Goal: Find specific page/section: Find specific page/section

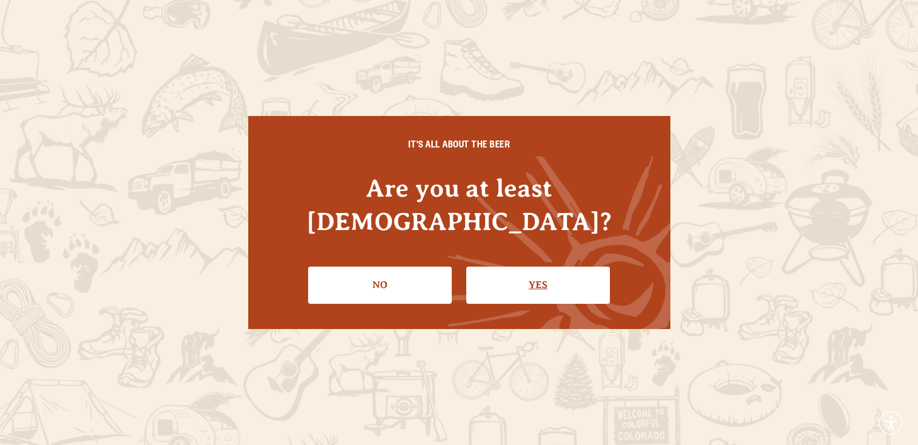
click at [509, 267] on link "Yes" at bounding box center [538, 285] width 144 height 37
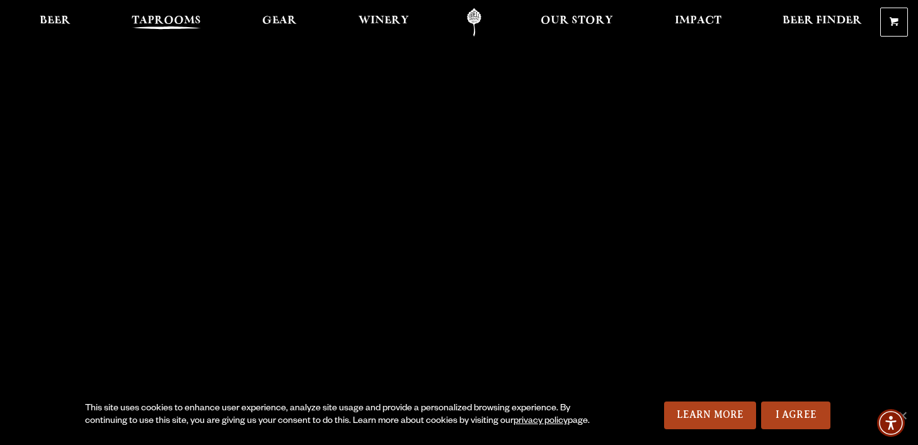
click at [178, 13] on link "Taprooms" at bounding box center [167, 22] width 86 height 28
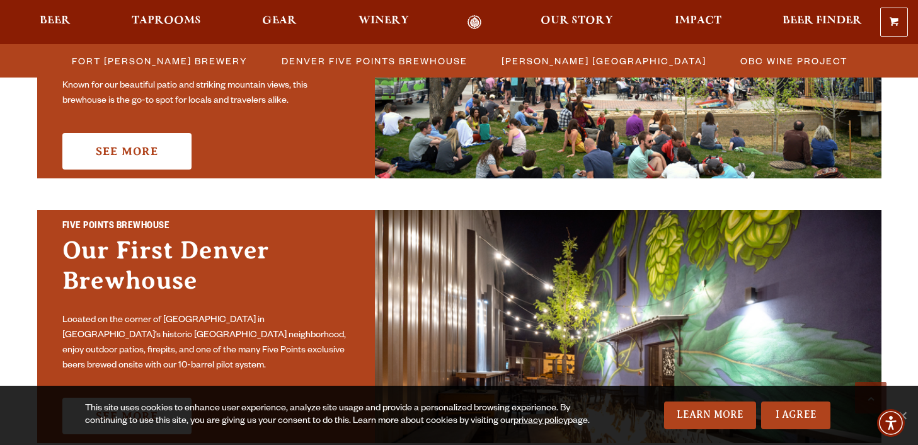
scroll to position [535, 0]
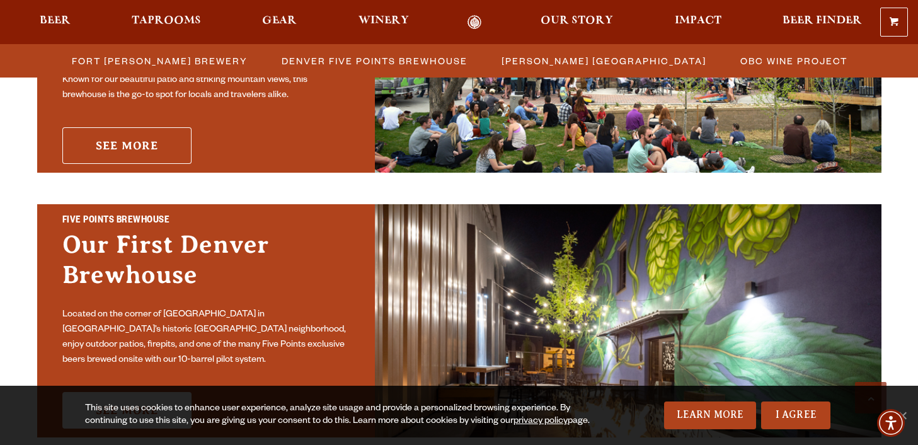
click at [173, 129] on link "See More" at bounding box center [126, 145] width 129 height 37
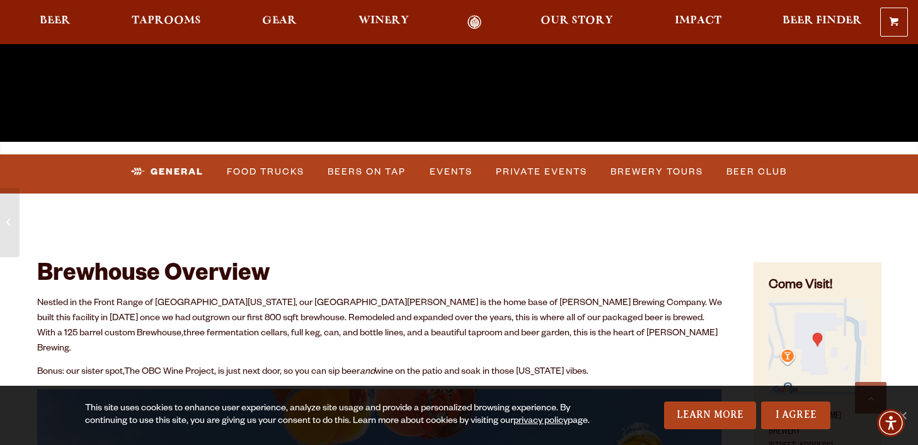
scroll to position [316, 0]
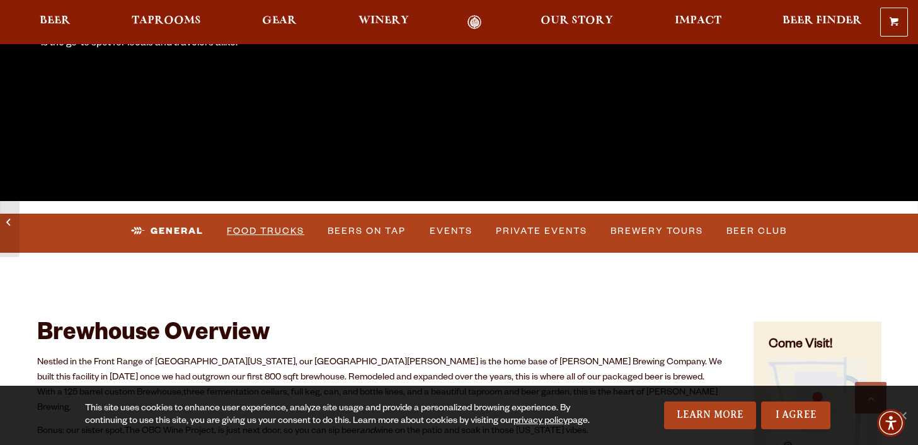
click at [263, 228] on link "Food Trucks" at bounding box center [266, 231] width 88 height 29
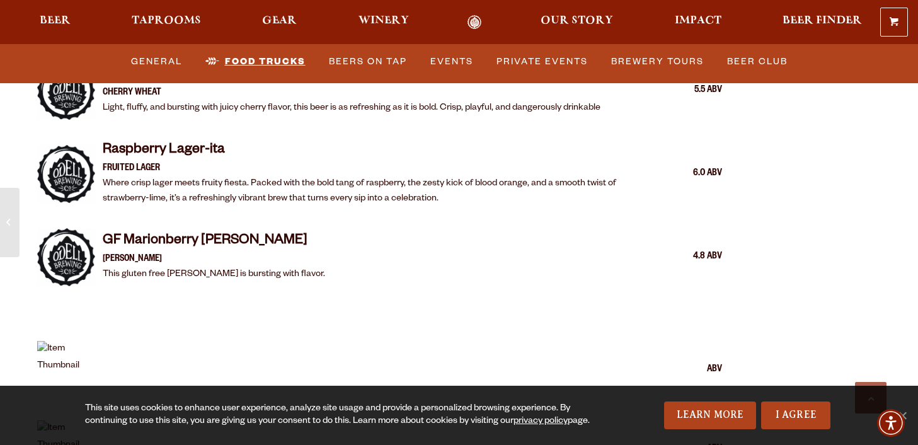
scroll to position [2780, 0]
